Goal: Check status

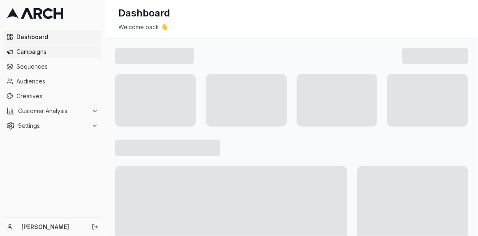
click at [53, 55] on span "Campaigns" at bounding box center [57, 52] width 82 height 8
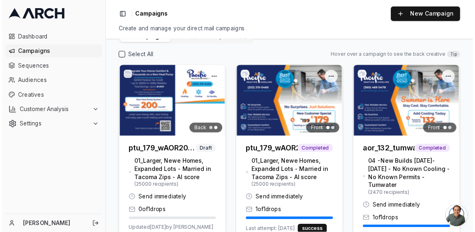
scroll to position [23, 0]
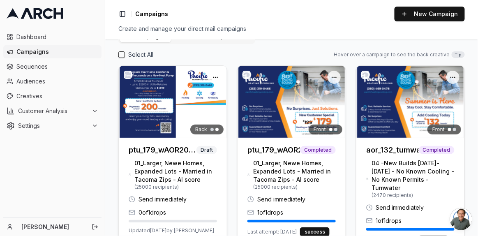
click at [162, 145] on h3 "ptu_179_wAOR200_directmail_tacoma_sept2025 (Copy)" at bounding box center [163, 150] width 68 height 12
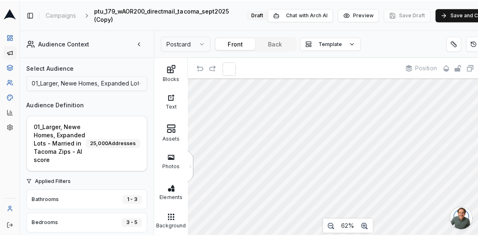
scroll to position [20, 0]
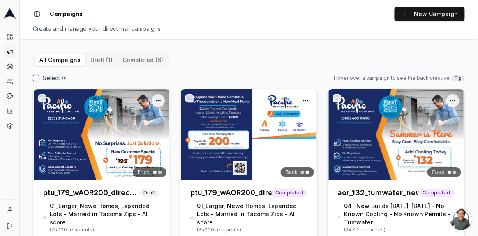
click at [221, 136] on div at bounding box center [248, 134] width 136 height 91
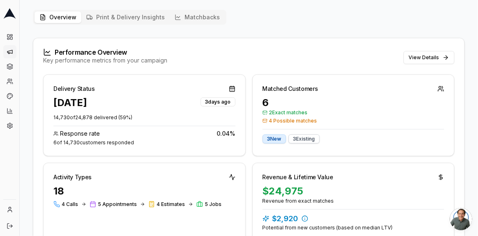
scroll to position [43, 0]
click at [424, 39] on div "Performance Overview Key performance metrics from your campaign View Details" at bounding box center [248, 56] width 431 height 36
click at [421, 55] on button "View Details" at bounding box center [428, 57] width 51 height 13
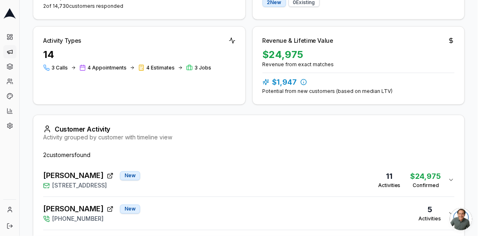
scroll to position [271, 0]
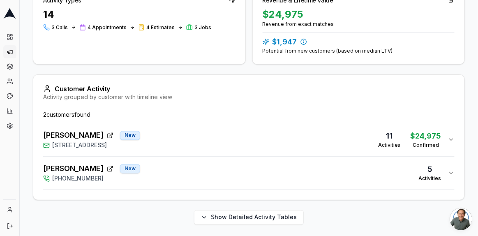
click at [450, 138] on icon "button" at bounding box center [451, 139] width 7 height 7
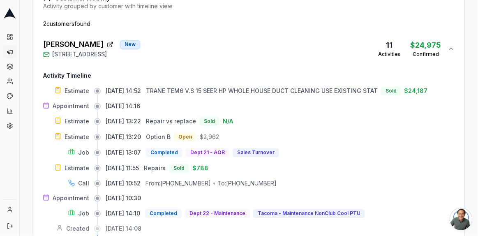
scroll to position [361, 0]
drag, startPoint x: 38, startPoint y: 42, endPoint x: 88, endPoint y: 46, distance: 50.2
click at [88, 46] on div "2 customer s found [PERSON_NAME] New [STREET_ADDRESS] 11 Activities $24,975 Con…" at bounding box center [248, 160] width 431 height 278
copy span "[PERSON_NAME]"
click at [449, 46] on icon "button" at bounding box center [451, 49] width 7 height 7
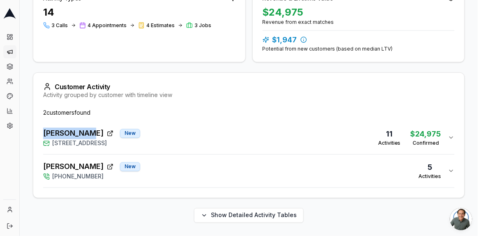
scroll to position [271, 0]
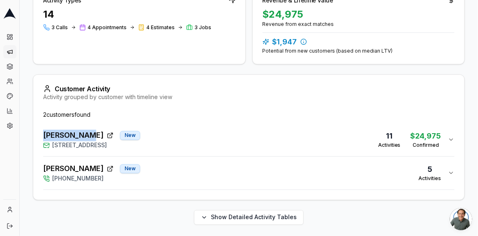
click at [250, 168] on div "[PERSON_NAME] New [PHONE_NUMBER] 5 Activities" at bounding box center [245, 173] width 405 height 20
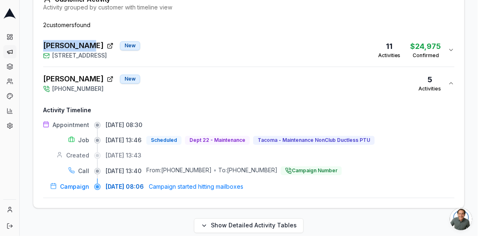
scroll to position [368, 0]
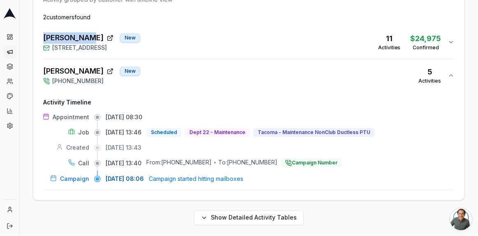
click at [448, 73] on icon "button" at bounding box center [451, 75] width 7 height 7
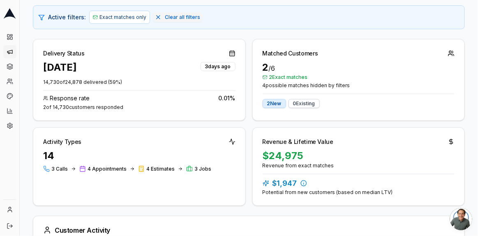
scroll to position [129, 0]
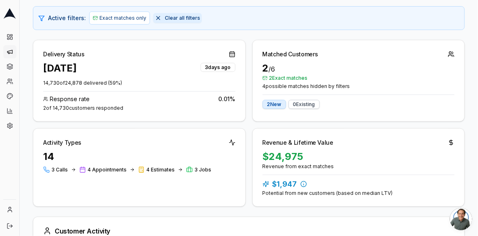
click at [155, 15] on button "Clear all filters" at bounding box center [177, 18] width 48 height 10
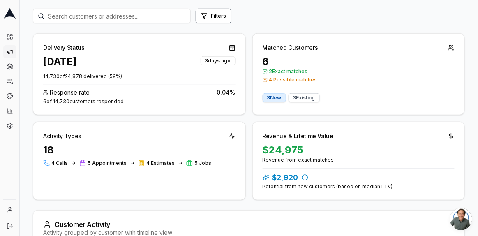
scroll to position [100, 0]
